Goal: Find specific page/section: Find specific page/section

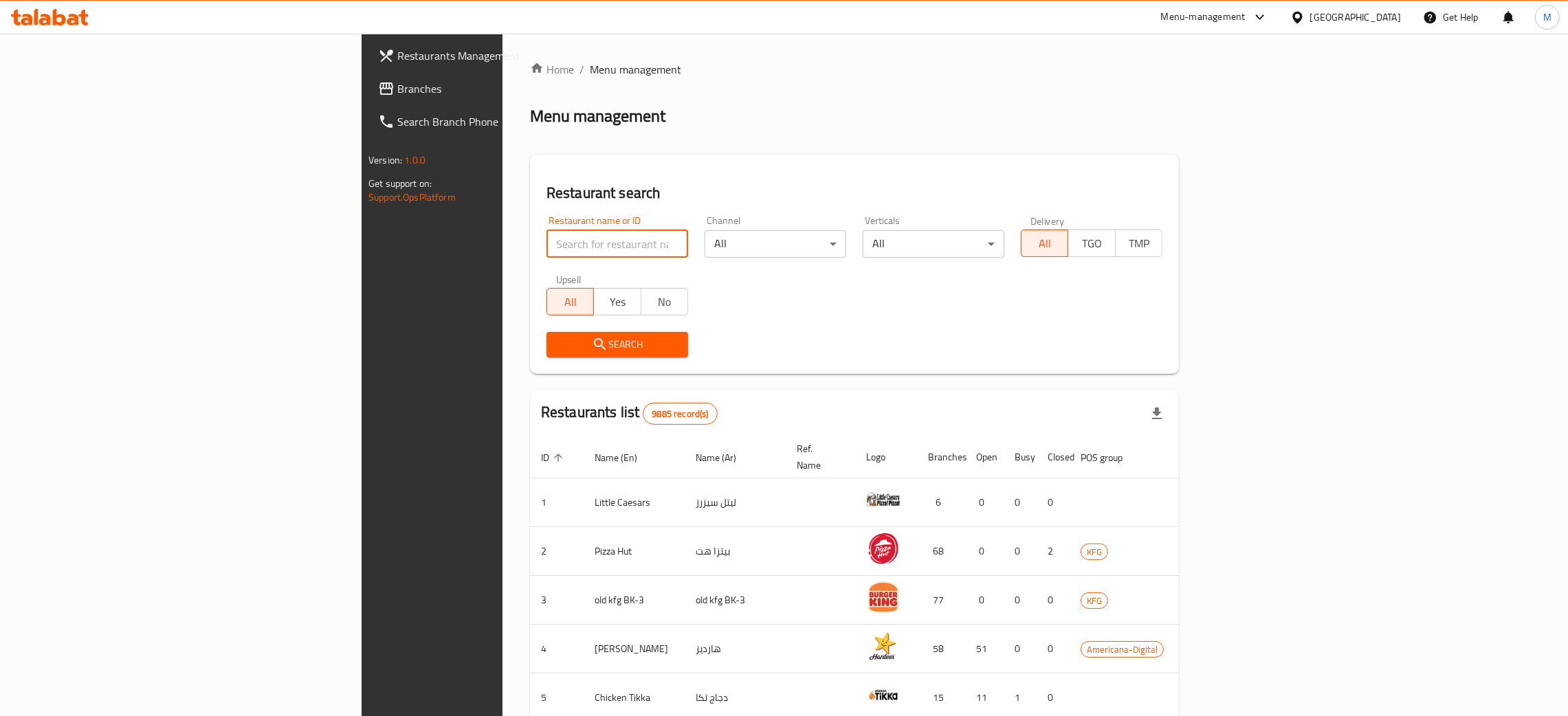
click at [546, 247] on input "search" at bounding box center [617, 244] width 142 height 28
paste input "[PERSON_NAME] we [PERSON_NAME]"
type input "[PERSON_NAME] we [PERSON_NAME]"
click button "Search" at bounding box center [617, 345] width 142 height 26
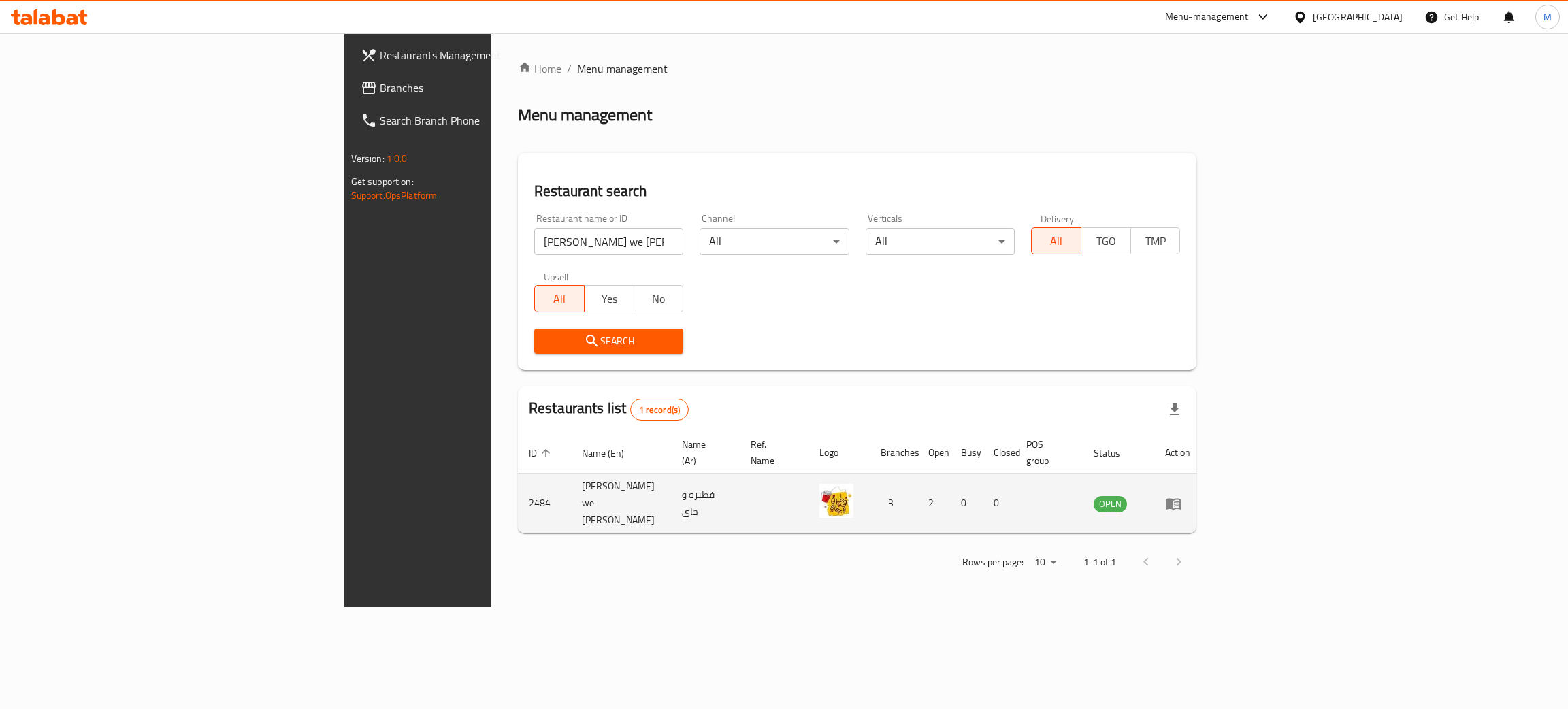
click at [518, 481] on td "2484" at bounding box center [544, 504] width 53 height 60
copy td "2484"
click at [1182, 496] on icon "enhanced table" at bounding box center [1173, 504] width 16 height 16
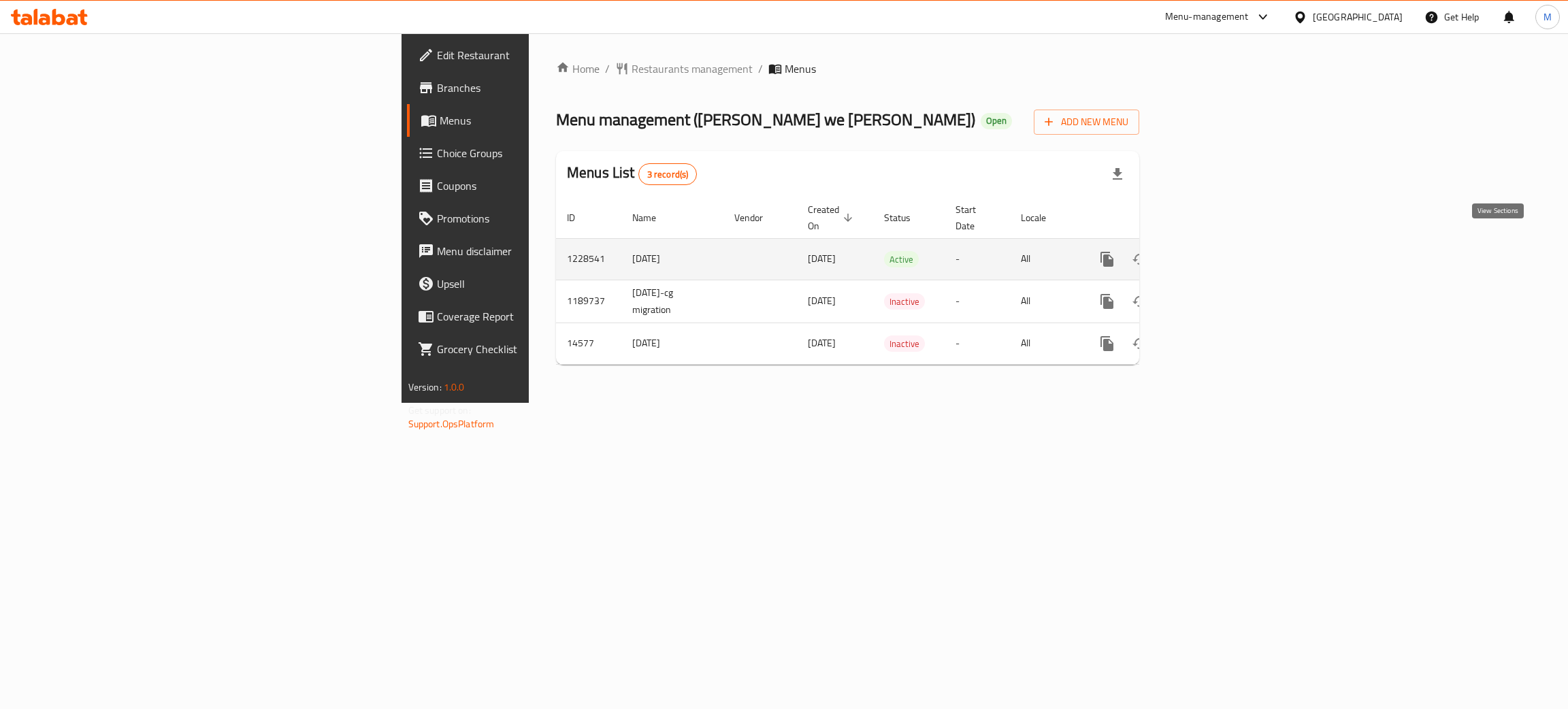
click at [1214, 251] on icon "enhanced table" at bounding box center [1206, 259] width 16 height 16
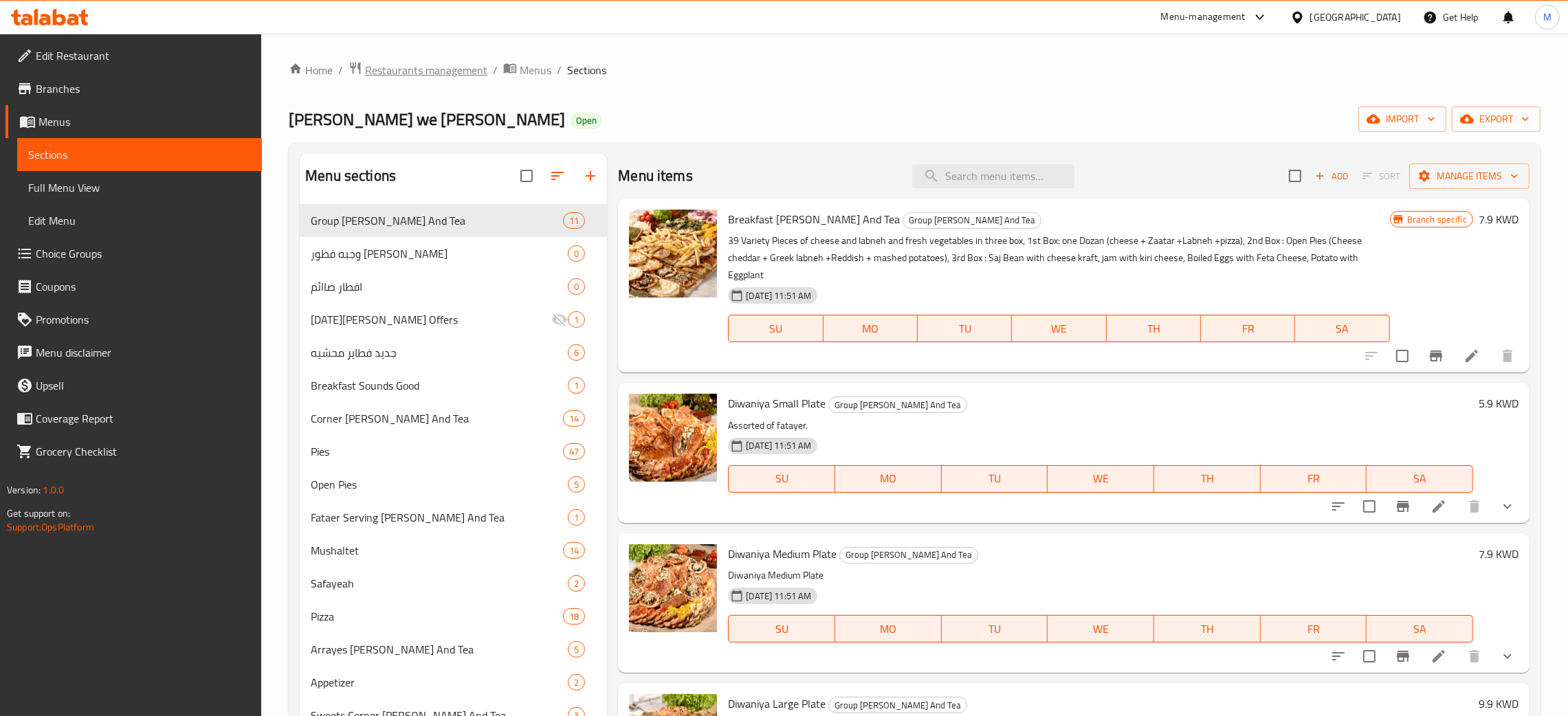
click at [468, 68] on span "Restaurants management" at bounding box center [426, 70] width 122 height 17
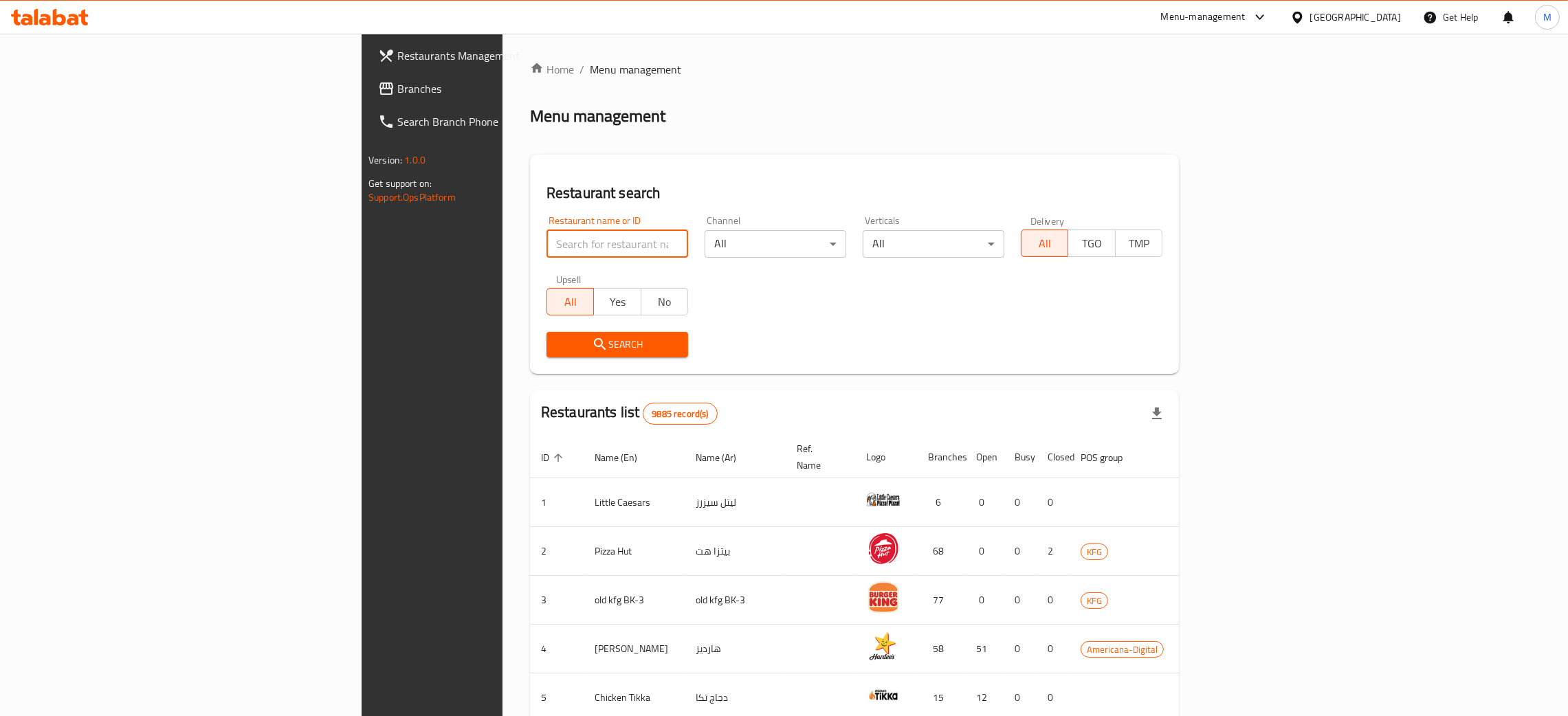
click at [546, 233] on input "search" at bounding box center [617, 244] width 142 height 28
click button "Search" at bounding box center [617, 345] width 142 height 26
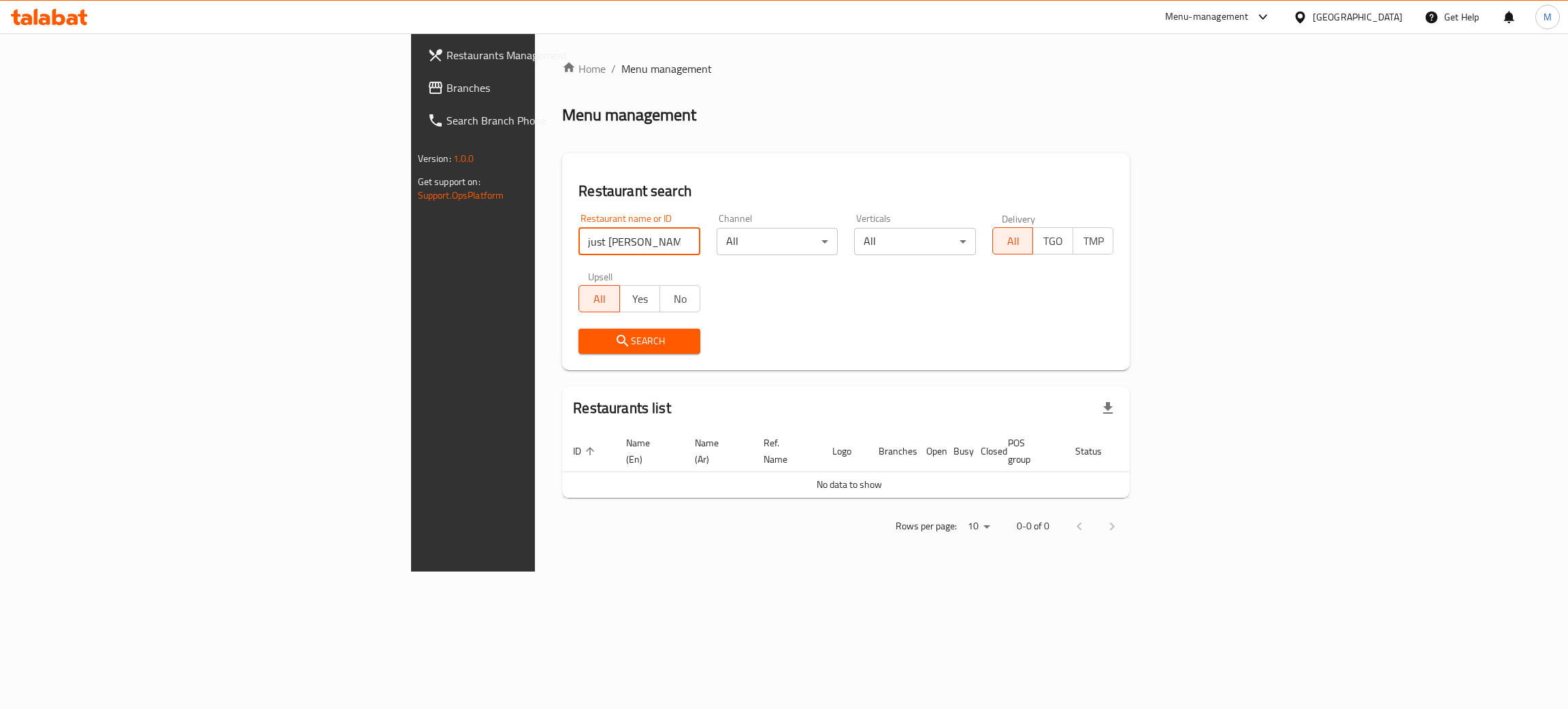
click button "Search" at bounding box center [639, 341] width 122 height 25
click at [579, 245] on input "[PERSON_NAME]" at bounding box center [639, 241] width 122 height 27
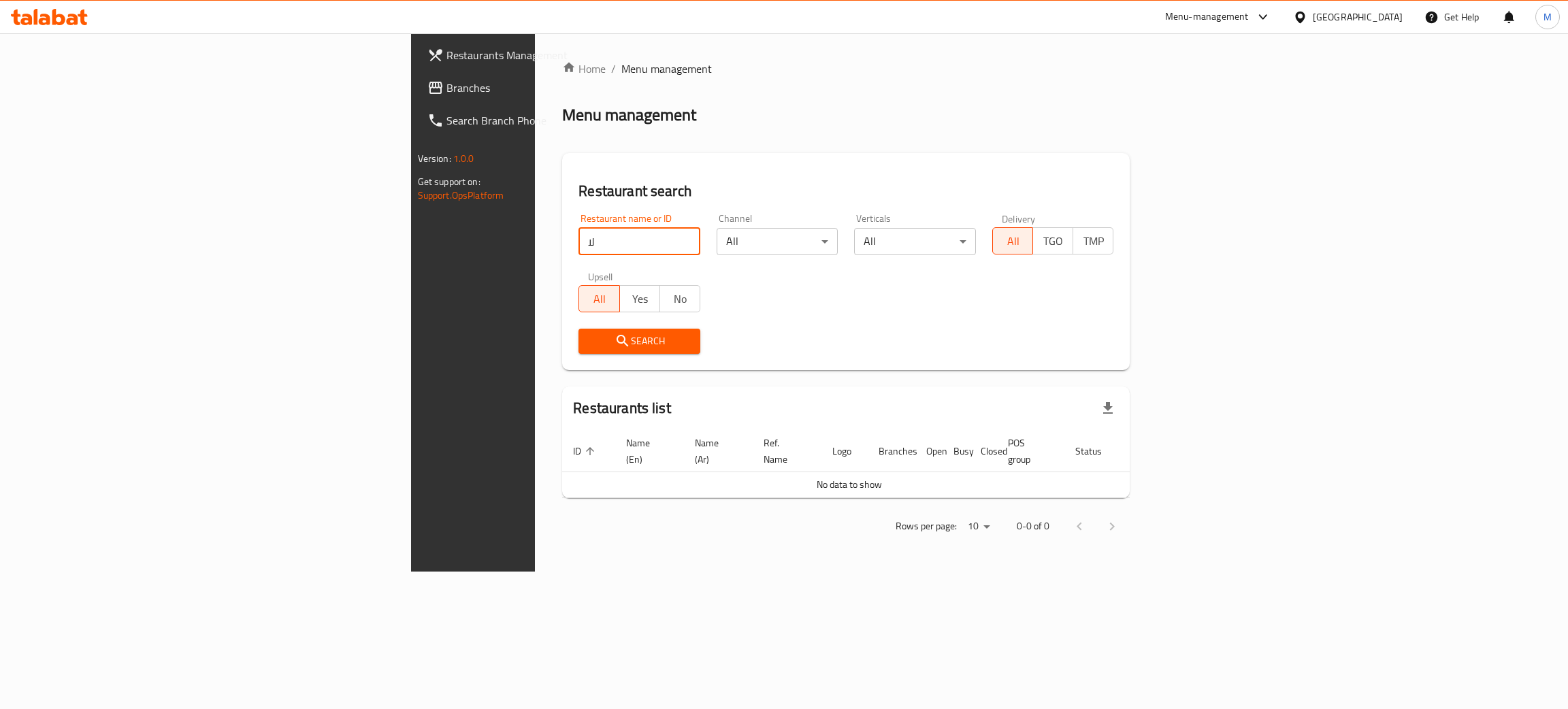
type input "ل"
type input "blue basket"
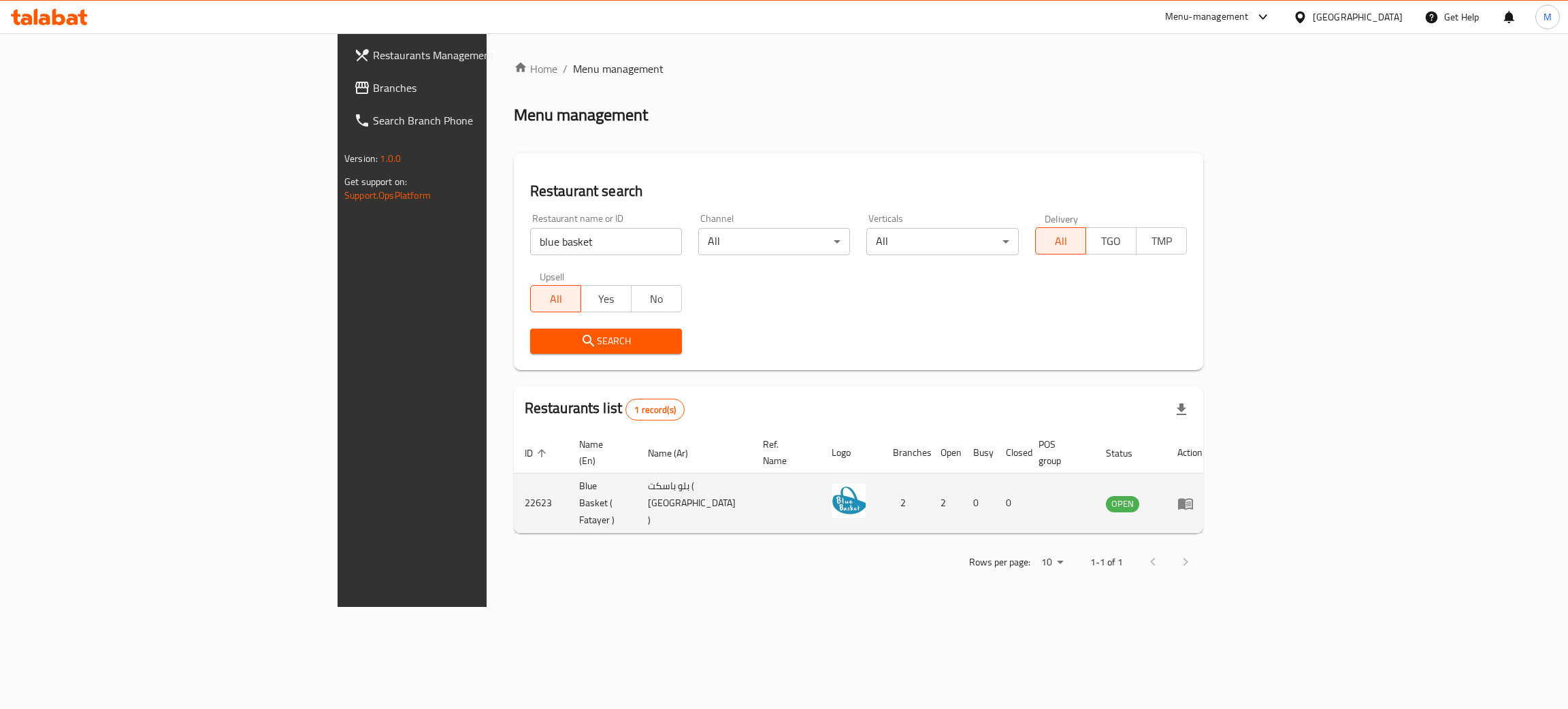
click at [514, 479] on td "22623" at bounding box center [541, 504] width 55 height 60
copy td "22623"
